Goal: Transaction & Acquisition: Purchase product/service

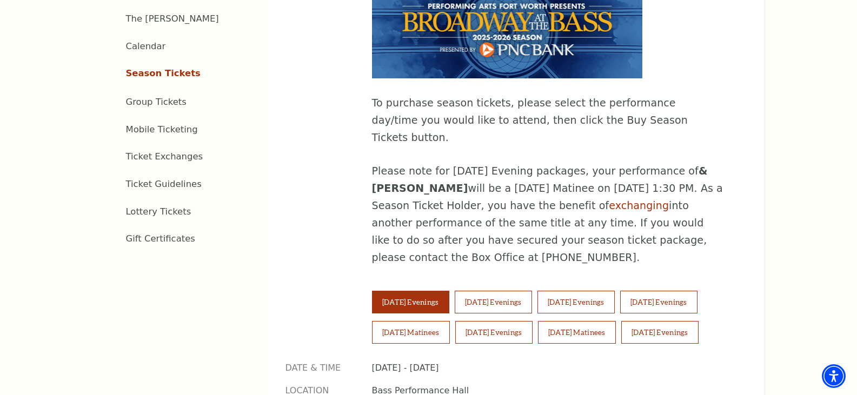
scroll to position [648, 0]
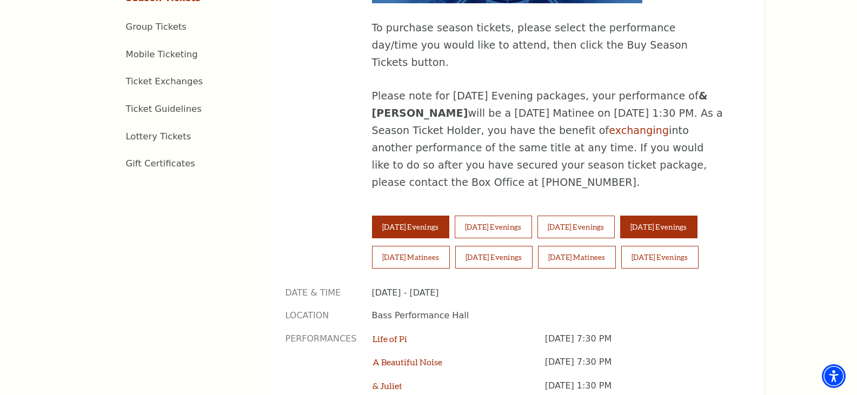
click at [697, 216] on button "Friday Evenings" at bounding box center [658, 227] width 77 height 23
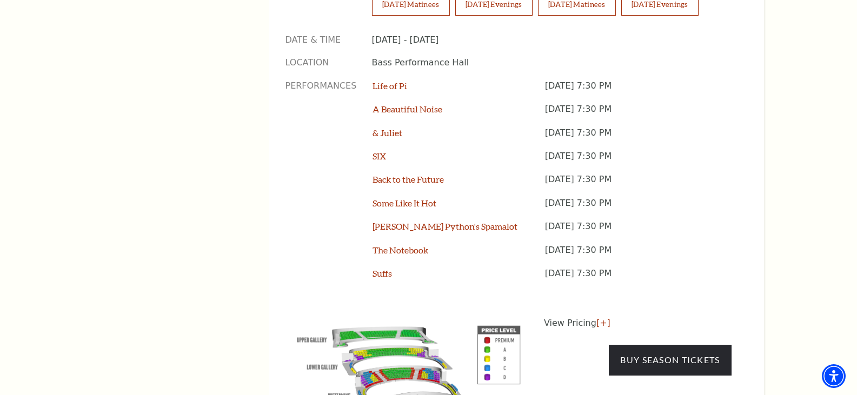
scroll to position [865, 0]
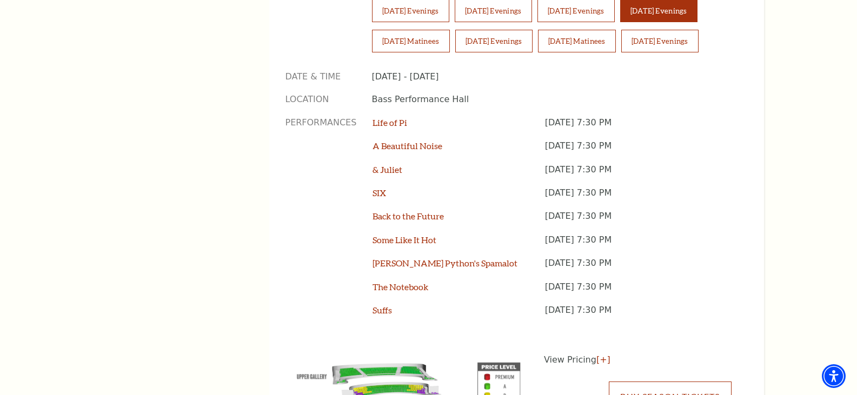
click at [711, 382] on link "Buy Season Tickets" at bounding box center [669, 397] width 122 height 30
click at [599, 354] on link "[+]" at bounding box center [603, 359] width 14 height 10
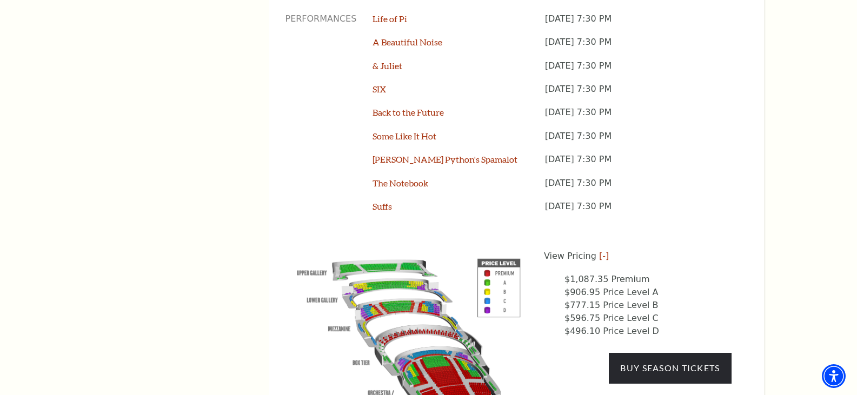
scroll to position [973, 0]
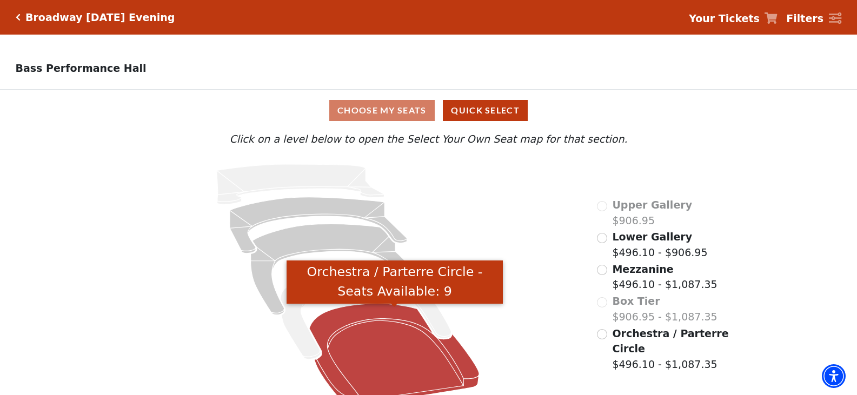
click at [423, 341] on icon "Orchestra / Parterre Circle - Seats Available: 9" at bounding box center [394, 355] width 170 height 103
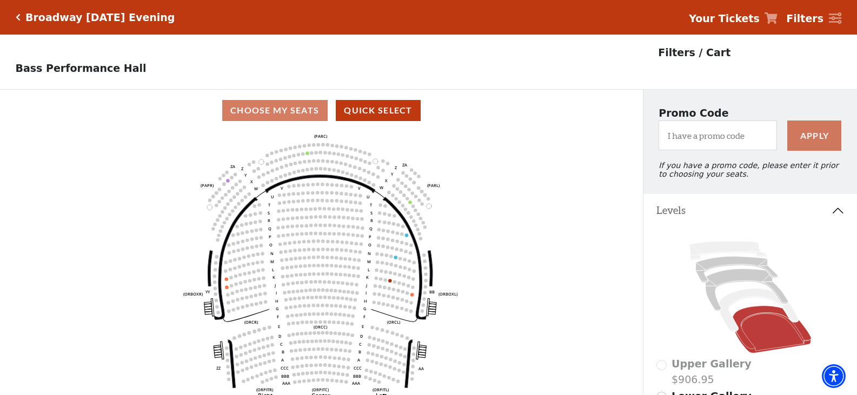
click at [24, 16] on div "Broadway [DATE] Evening" at bounding box center [98, 17] width 155 height 12
click at [725, 324] on icon at bounding box center [758, 309] width 79 height 43
click at [755, 301] on icon at bounding box center [758, 309] width 79 height 43
click at [745, 281] on icon at bounding box center [746, 290] width 83 height 42
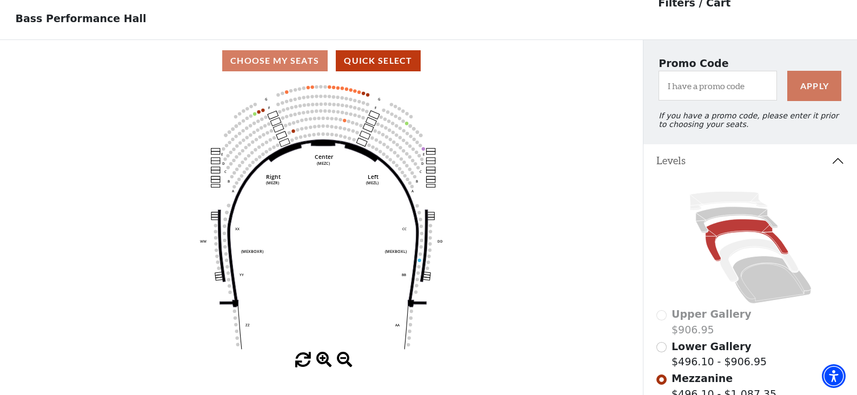
scroll to position [50, 0]
